Goal: Navigation & Orientation: Find specific page/section

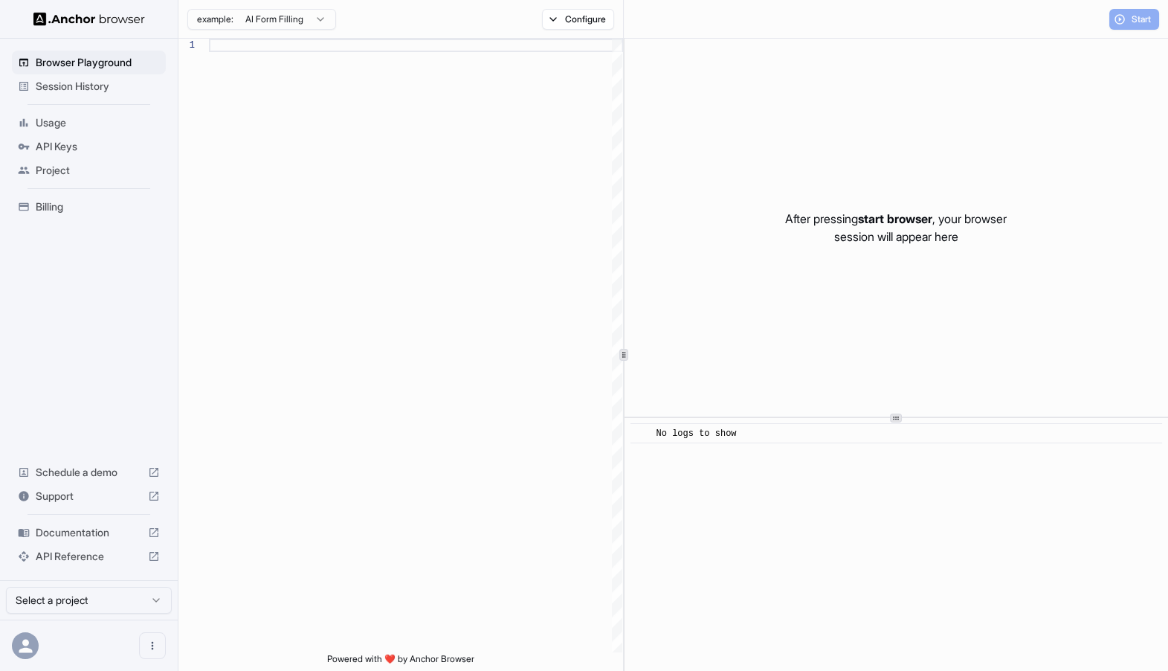
scroll to position [93, 0]
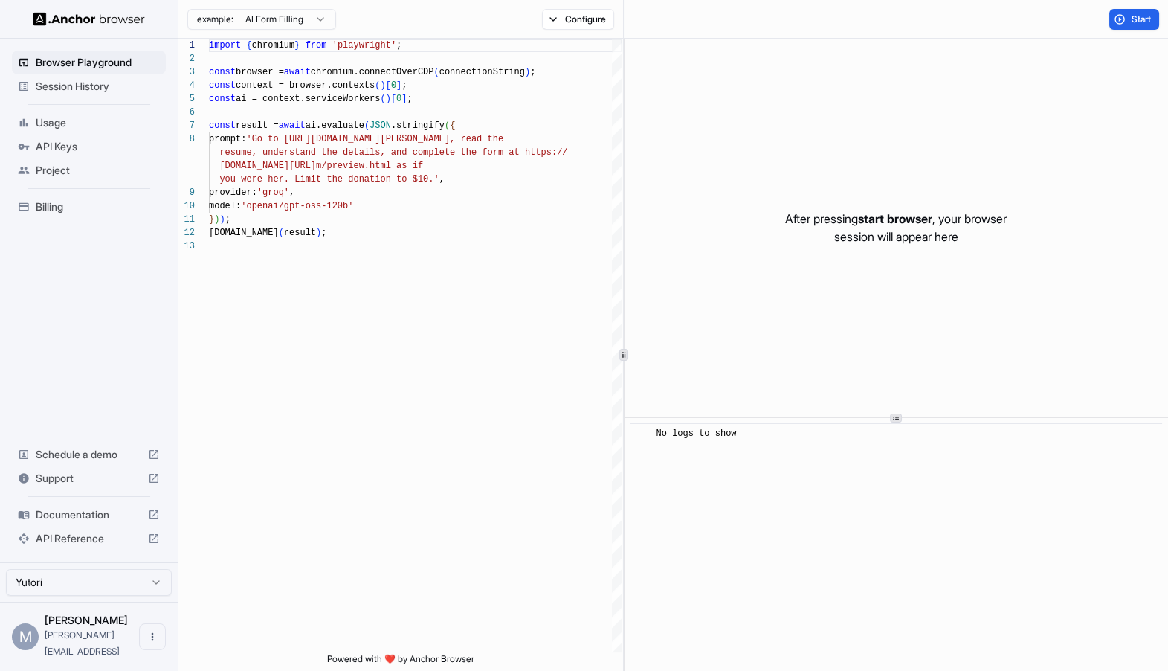
click at [45, 85] on span "Session History" at bounding box center [98, 86] width 124 height 15
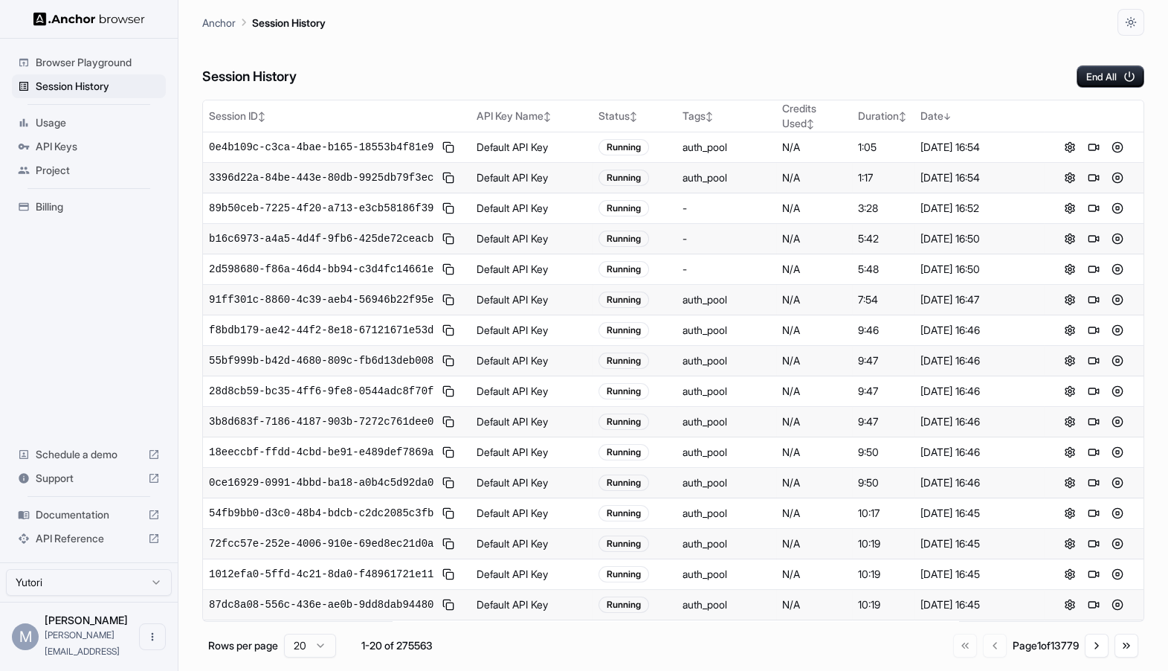
click at [40, 120] on span "Usage" at bounding box center [98, 122] width 124 height 15
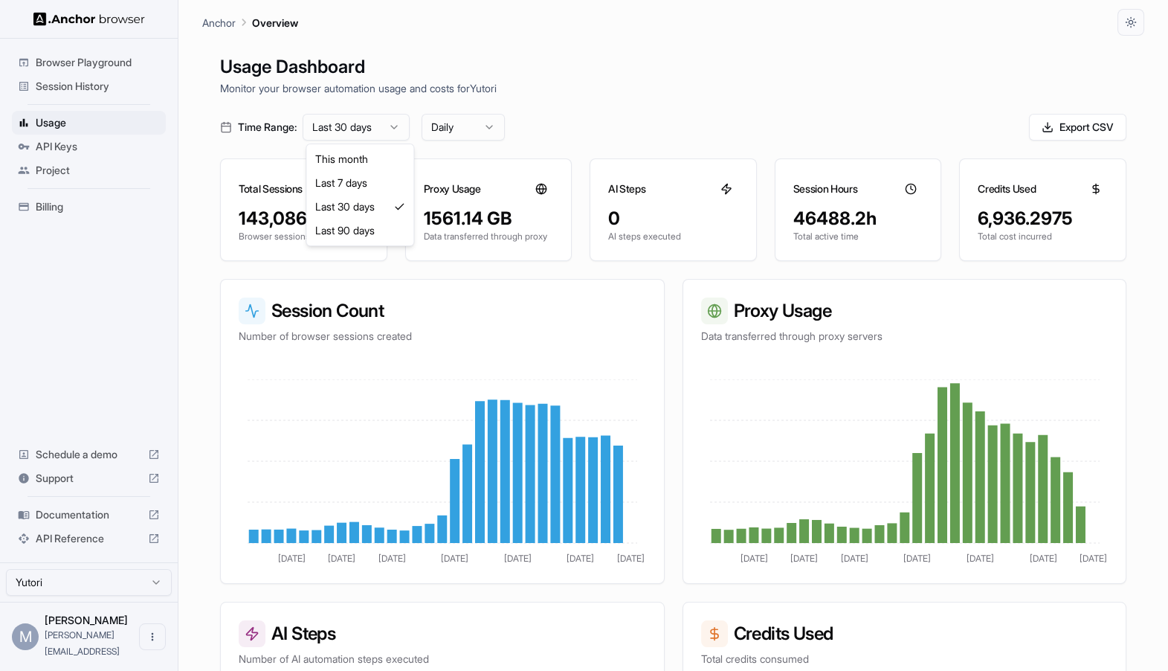
click at [357, 126] on html "Browser Playground Session History Usage API Keys Project Billing Schedule a de…" at bounding box center [584, 335] width 1168 height 671
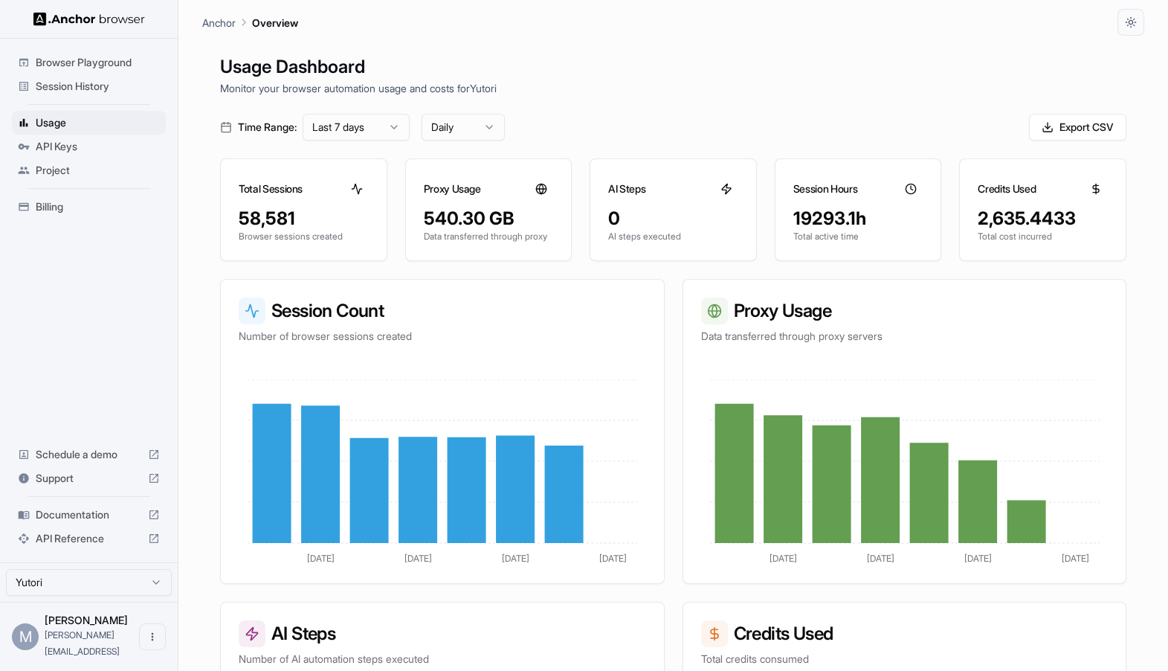
click at [355, 195] on div at bounding box center [357, 189] width 24 height 24
click at [236, 207] on div "58,581 Browser sessions created" at bounding box center [304, 234] width 166 height 54
click at [268, 213] on div "58,581" at bounding box center [304, 219] width 130 height 24
